Goal: Task Accomplishment & Management: Manage account settings

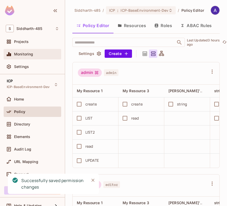
scroll to position [0, 129]
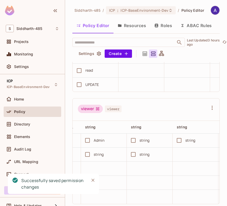
click at [11, 9] on img at bounding box center [9, 11] width 9 height 10
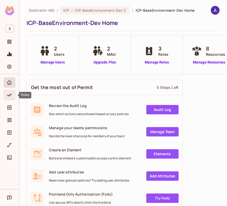
click at [9, 96] on icon "Policy" at bounding box center [9, 95] width 5 height 3
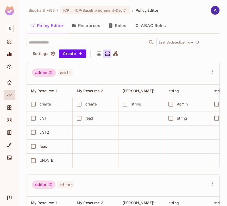
click at [123, 26] on button "Roles" at bounding box center [117, 25] width 26 height 13
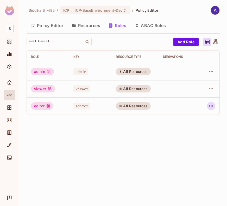
click at [210, 106] on icon "button" at bounding box center [211, 106] width 6 height 6
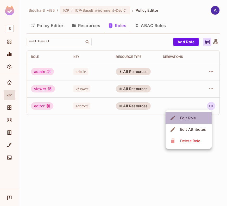
click at [192, 118] on div "Edit Role" at bounding box center [188, 117] width 16 height 5
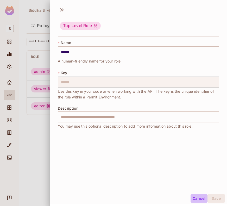
click at [193, 197] on button "Cancel" at bounding box center [198, 198] width 17 height 8
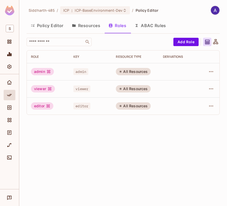
click at [54, 25] on button "Policy Editor" at bounding box center [47, 25] width 41 height 13
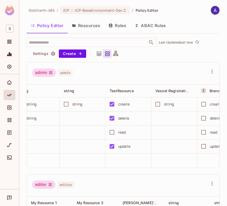
scroll to position [0, 199]
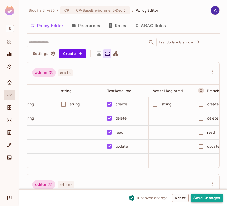
click at [205, 196] on button "Save Changes" at bounding box center [207, 198] width 32 height 8
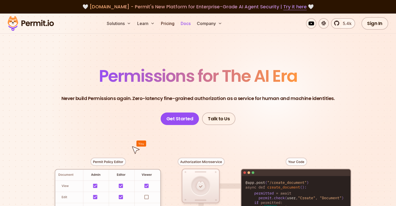
click at [193, 21] on link "Docs" at bounding box center [185, 23] width 14 height 10
